Goal: Find contact information: Find contact information

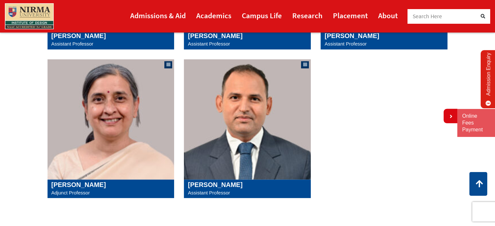
scroll to position [702, 0]
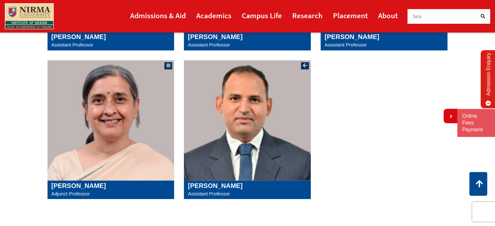
click at [283, 101] on img at bounding box center [247, 120] width 127 height 120
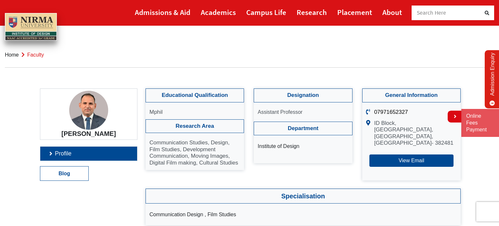
click at [57, 155] on link "Profile" at bounding box center [88, 154] width 97 height 14
click at [54, 20] on img at bounding box center [31, 27] width 52 height 28
